Goal: Transaction & Acquisition: Download file/media

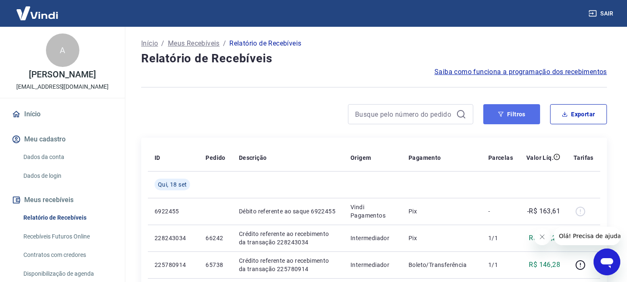
click at [519, 121] on button "Filtros" at bounding box center [512, 114] width 57 height 20
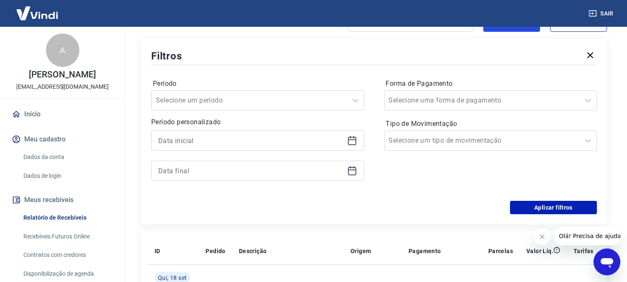
scroll to position [93, 0]
click at [347, 137] on icon at bounding box center [352, 140] width 10 height 10
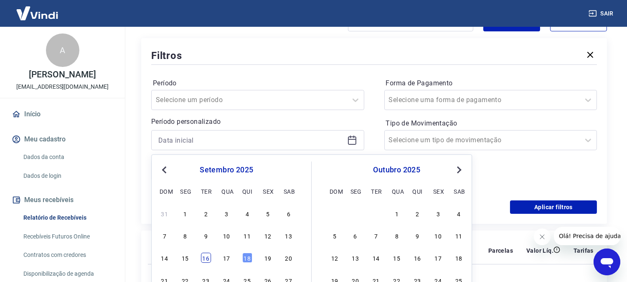
click at [206, 257] on div "16" at bounding box center [206, 258] width 10 height 10
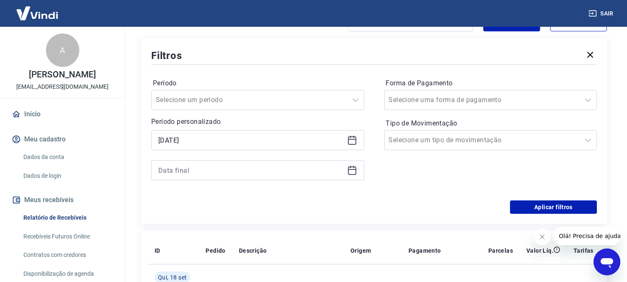
type input "[DATE]"
click at [349, 174] on icon at bounding box center [352, 170] width 8 height 8
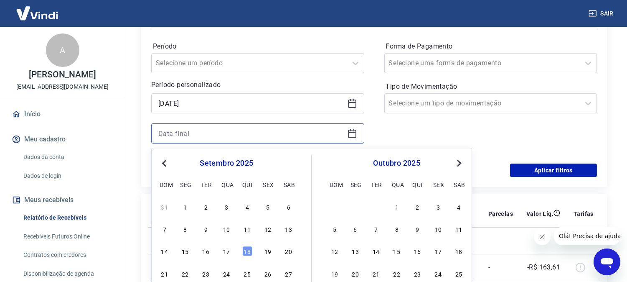
scroll to position [139, 0]
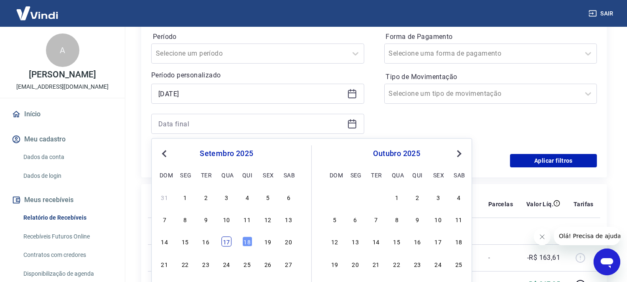
click at [230, 241] on div "17" at bounding box center [227, 242] width 10 height 10
click at [546, 162] on button "Aplicar filtros" at bounding box center [553, 160] width 87 height 13
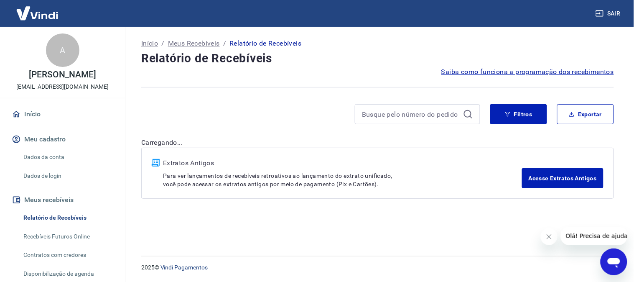
click at [224, 242] on div "Início / Meus Recebíveis / Relatório de Recebíveis Relatório de Recebíveis Saib…" at bounding box center [377, 136] width 493 height 219
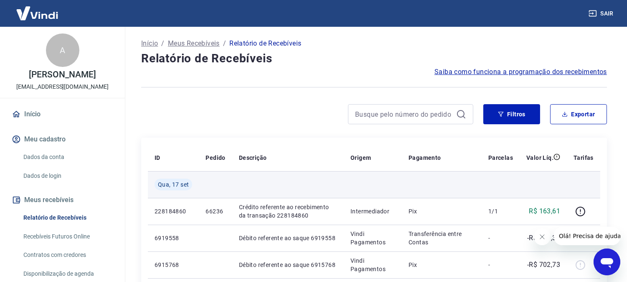
click at [552, 182] on td at bounding box center [543, 184] width 47 height 27
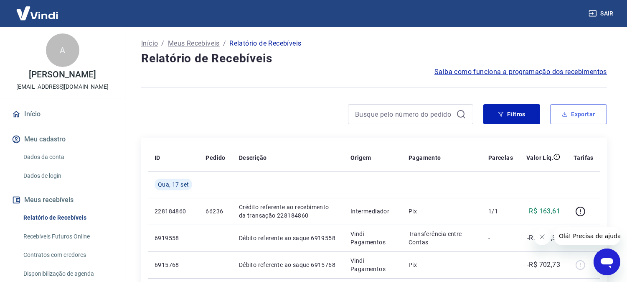
click at [569, 111] on button "Exportar" at bounding box center [578, 114] width 57 height 20
type input "[DATE]"
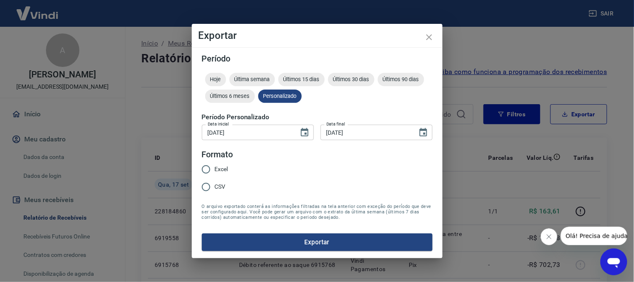
click at [207, 168] on input "Excel" at bounding box center [206, 170] width 18 height 18
radio input "true"
click at [323, 242] on button "Exportar" at bounding box center [317, 242] width 231 height 18
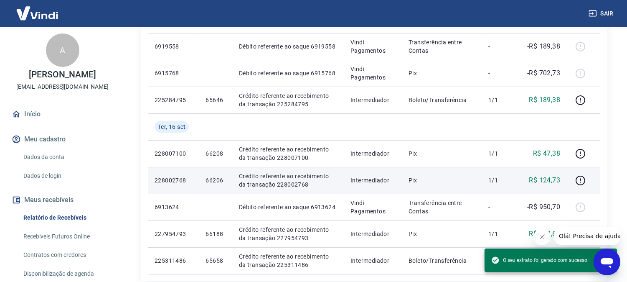
scroll to position [321, 0]
